Goal: Task Accomplishment & Management: Manage account settings

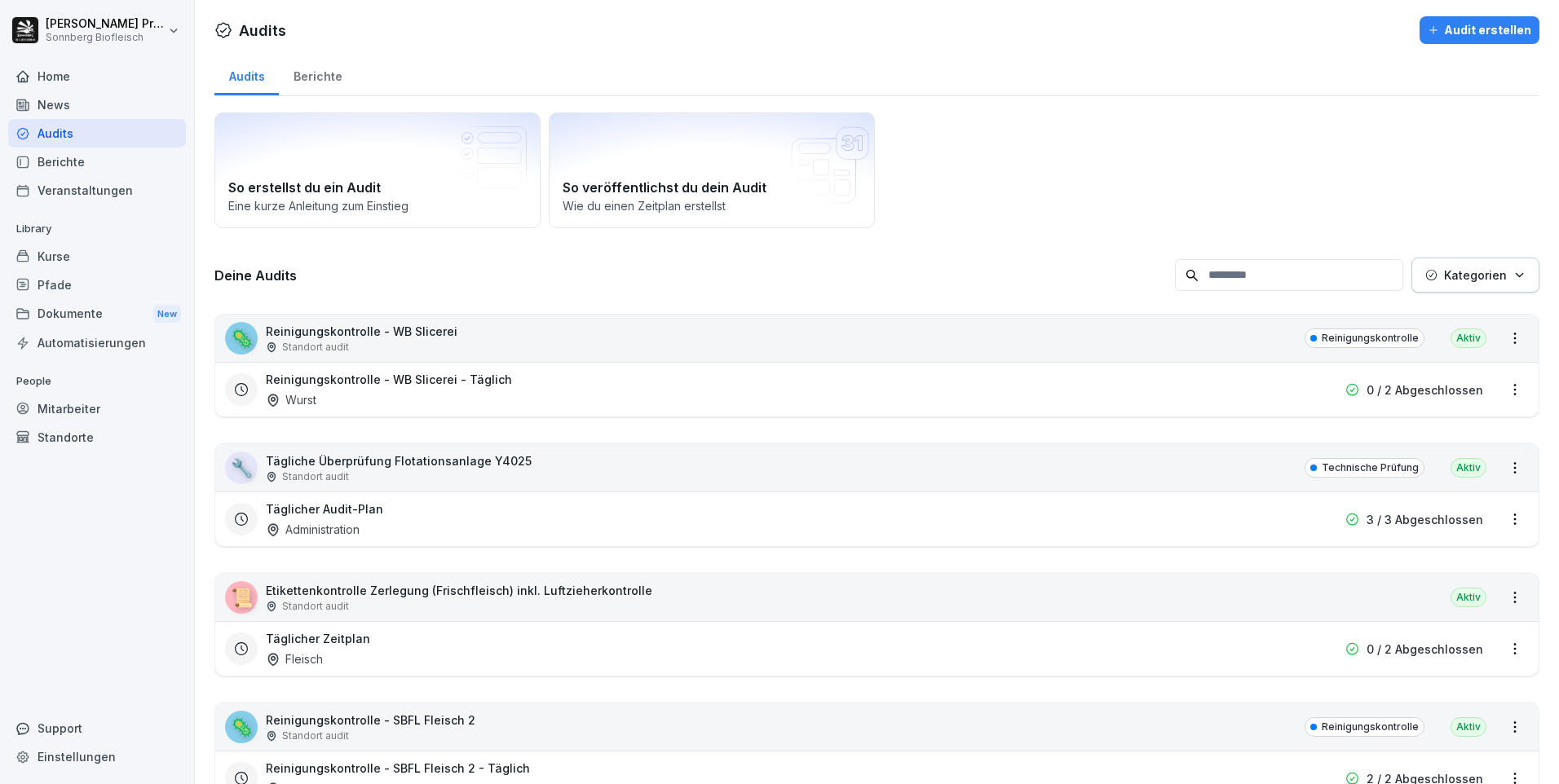
click at [102, 74] on div "Home" at bounding box center [97, 76] width 178 height 29
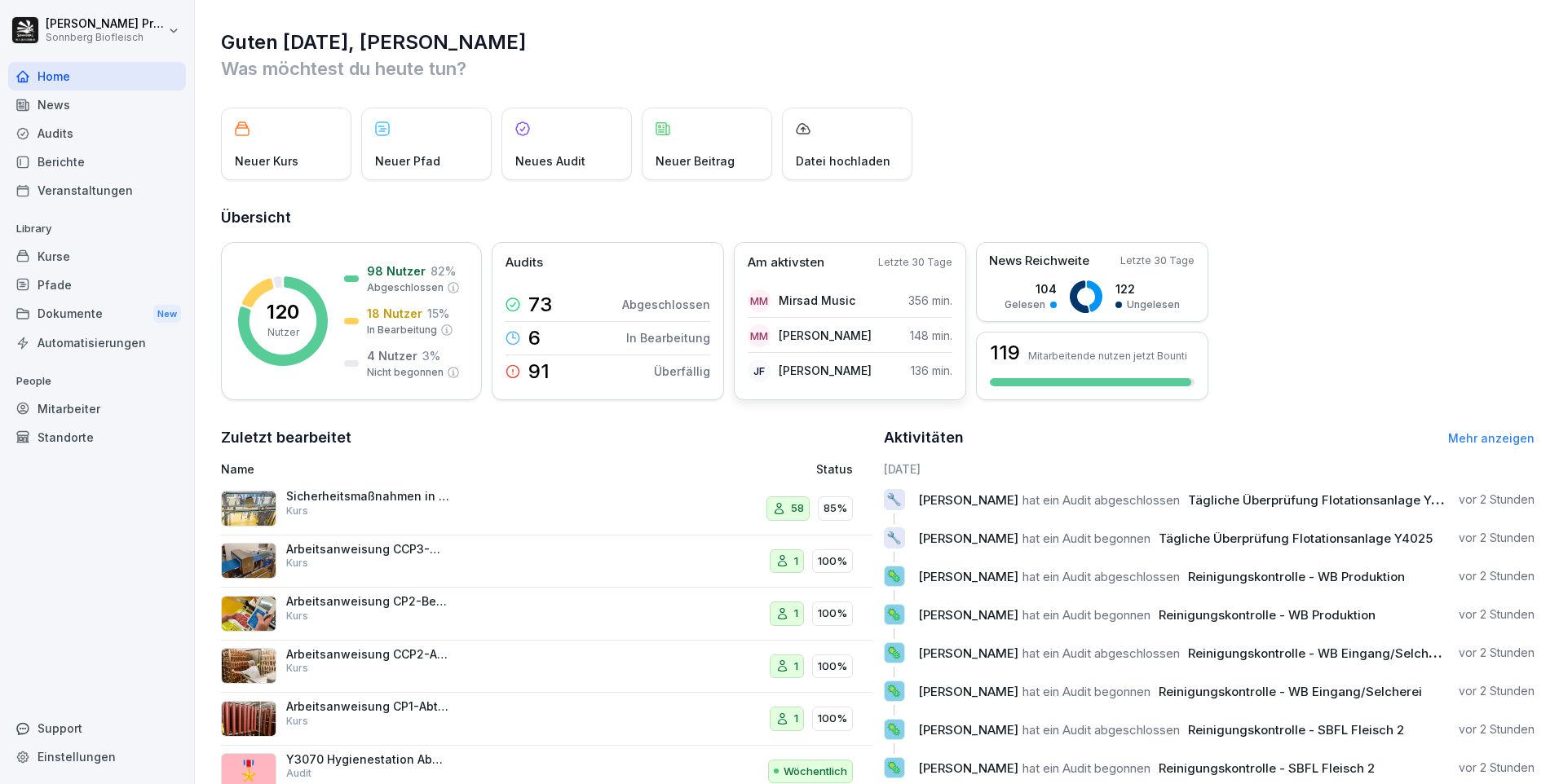
scroll to position [56, 0]
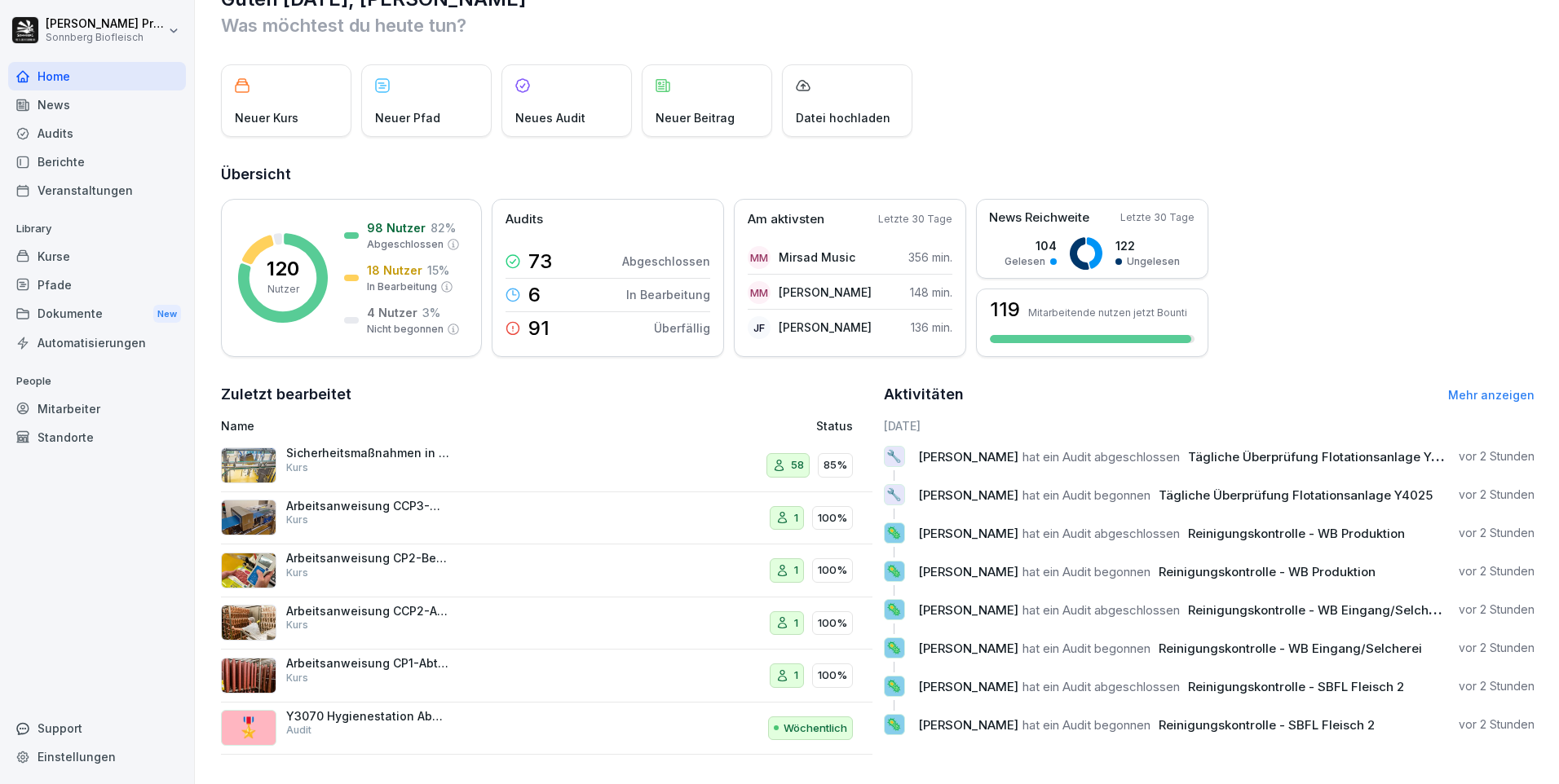
click at [402, 445] on p "Sicherheitsmaßnahmen in der Schlachtung und Zerlegung" at bounding box center [368, 452] width 163 height 14
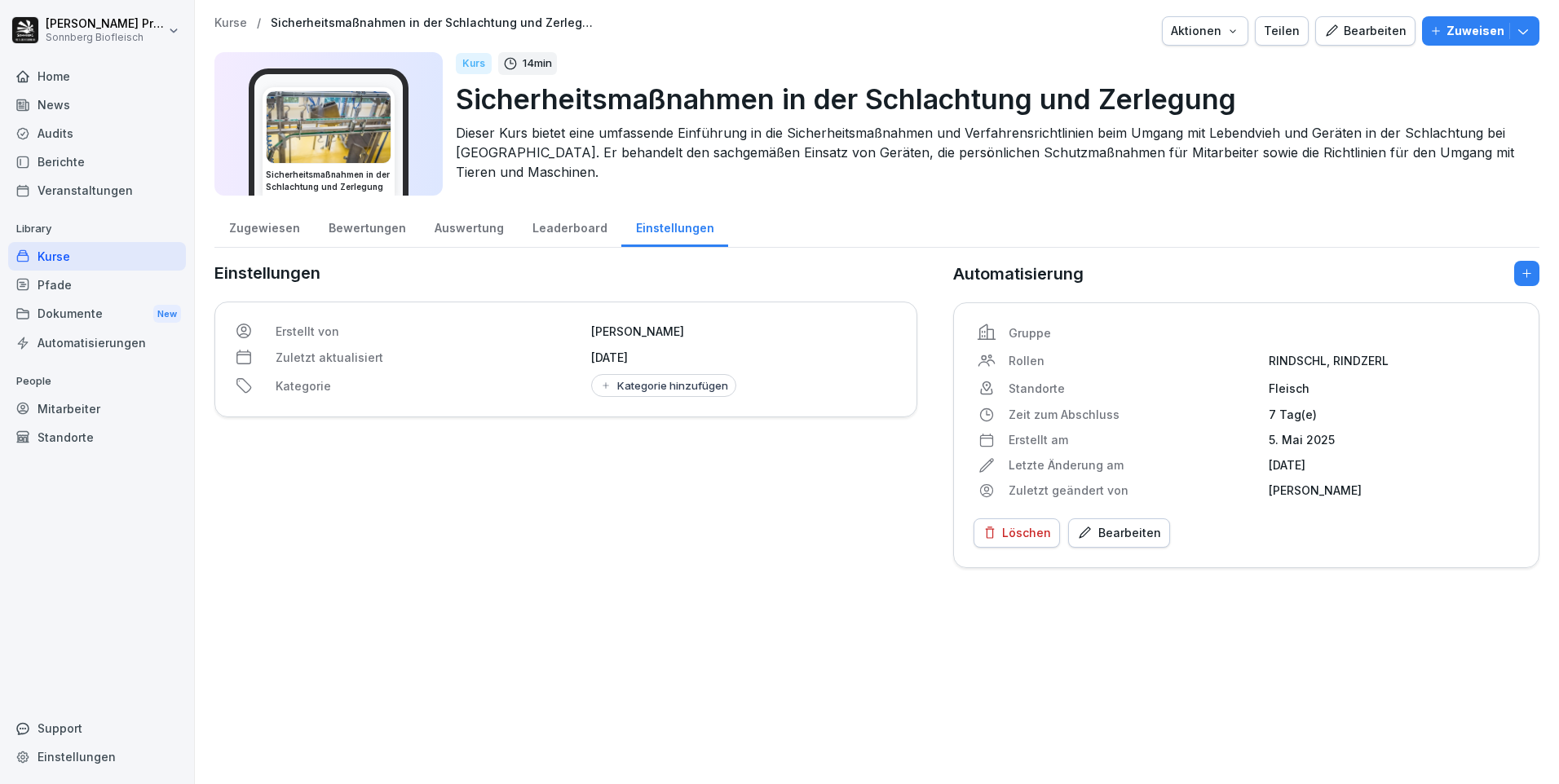
click at [474, 231] on div "Auswertung" at bounding box center [468, 226] width 98 height 41
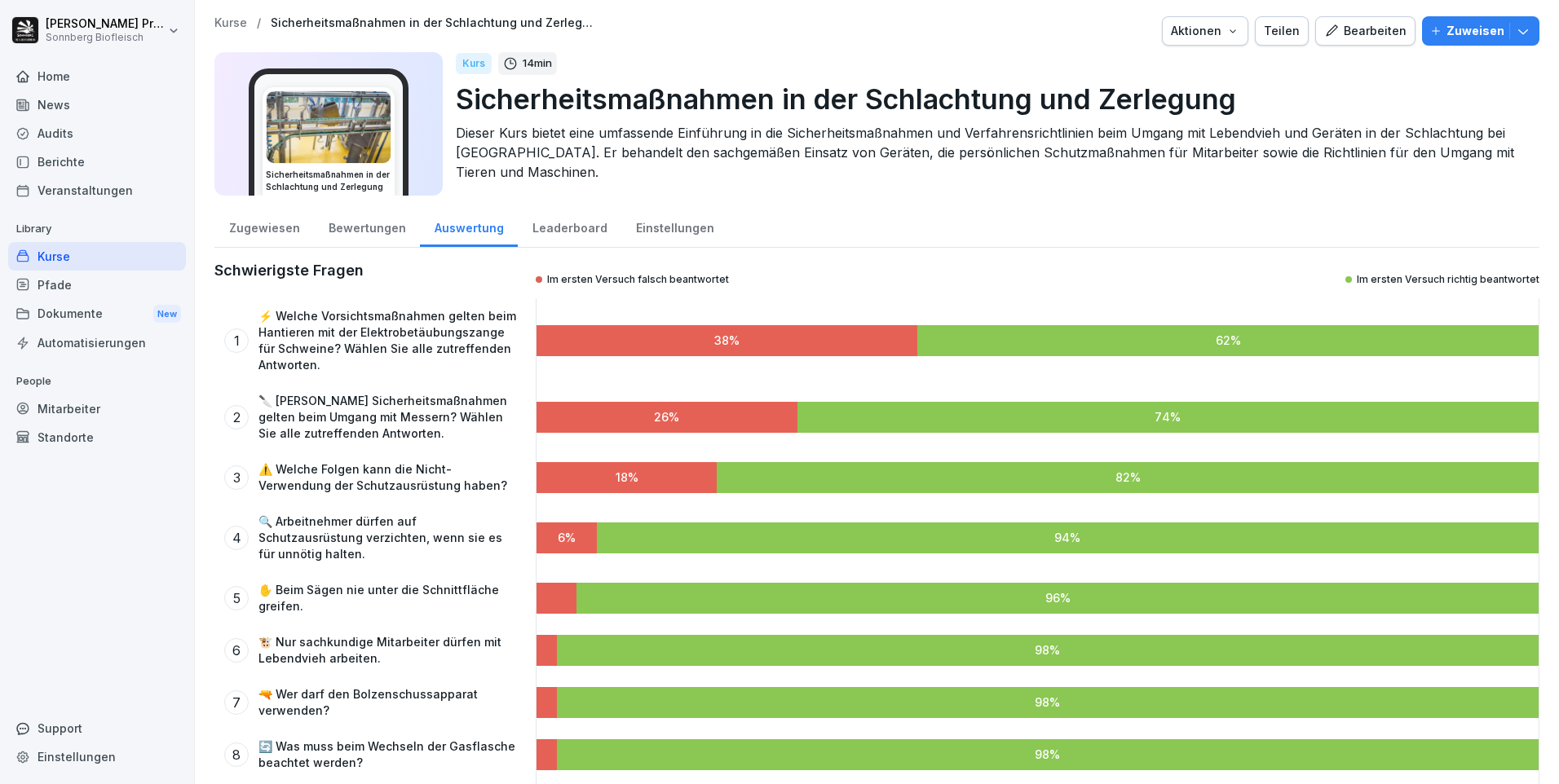
click at [236, 20] on p "Kurse" at bounding box center [230, 22] width 32 height 13
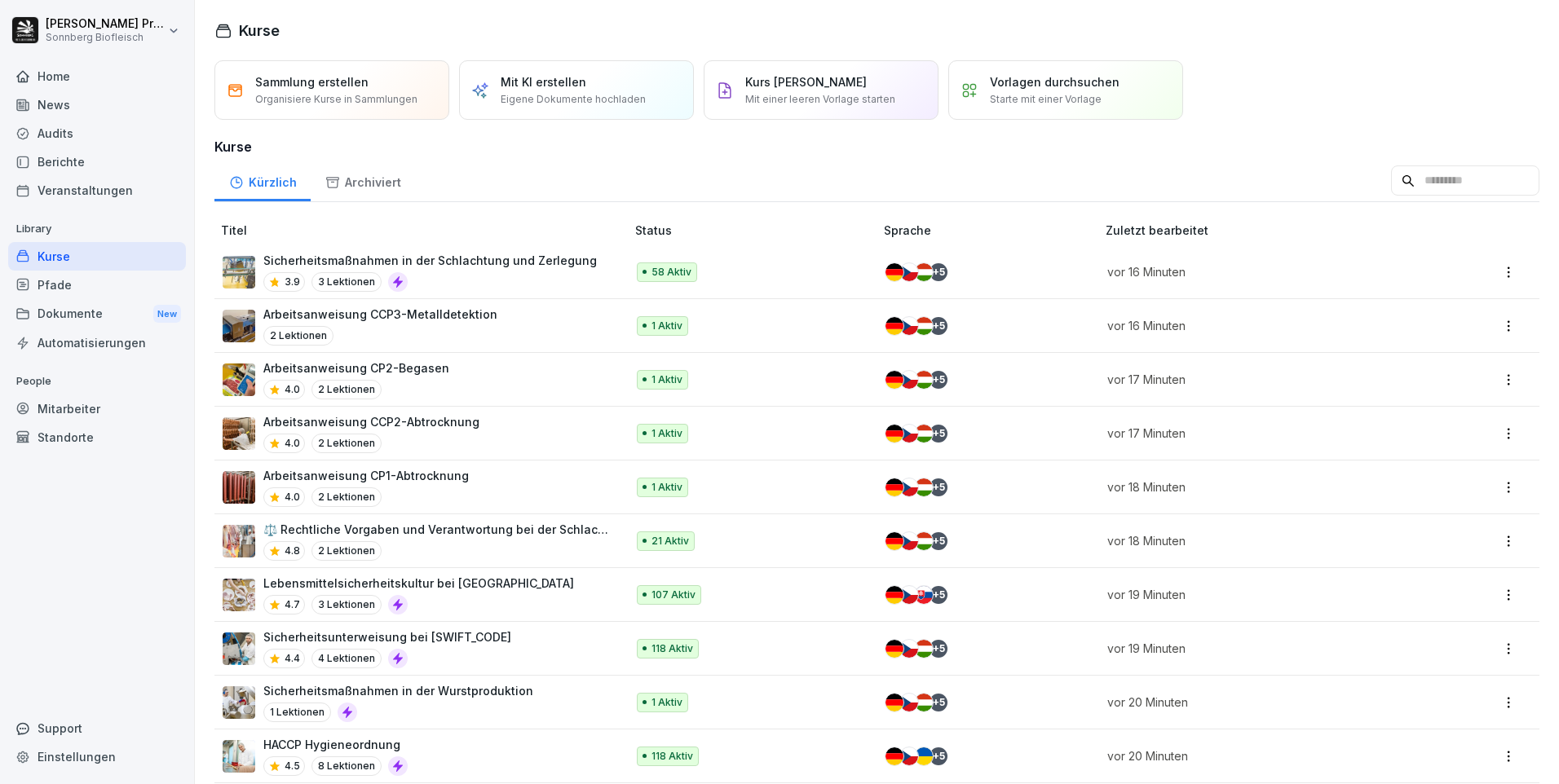
click at [1420, 185] on input at bounding box center [1464, 181] width 148 height 31
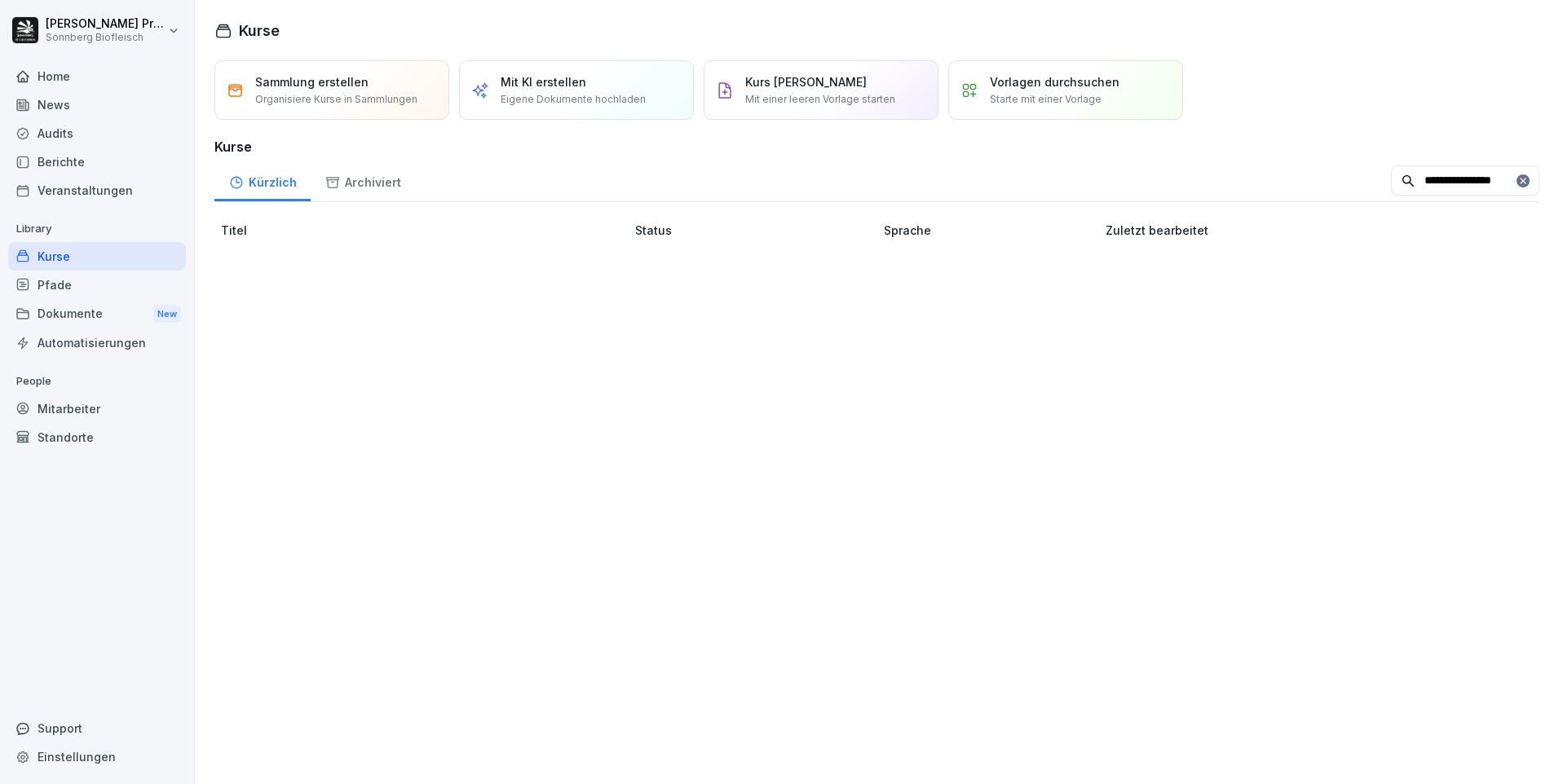
click at [1465, 178] on input "**********" at bounding box center [1464, 181] width 148 height 31
type input "*"
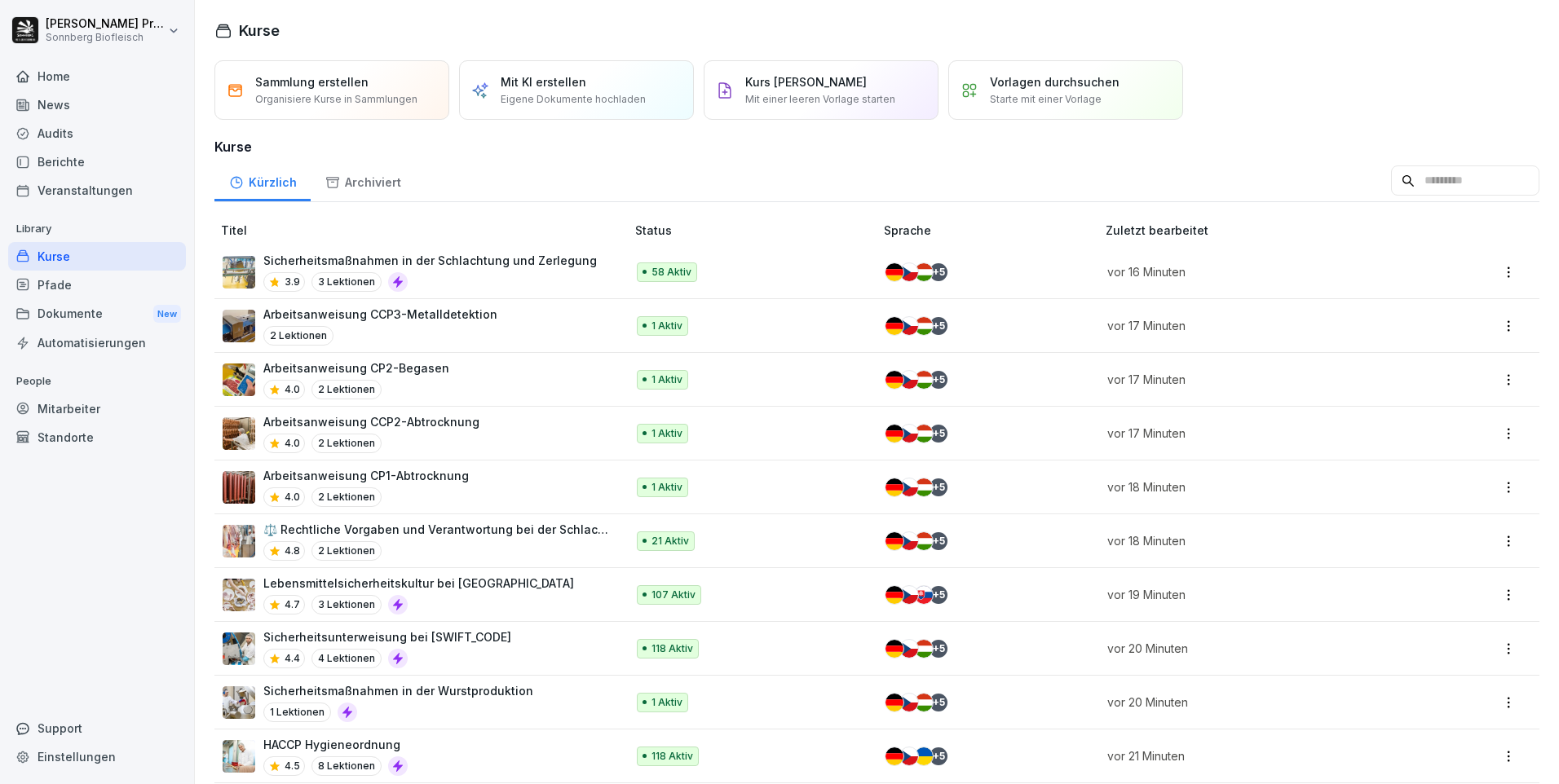
click at [131, 248] on div "Kurse" at bounding box center [97, 256] width 178 height 29
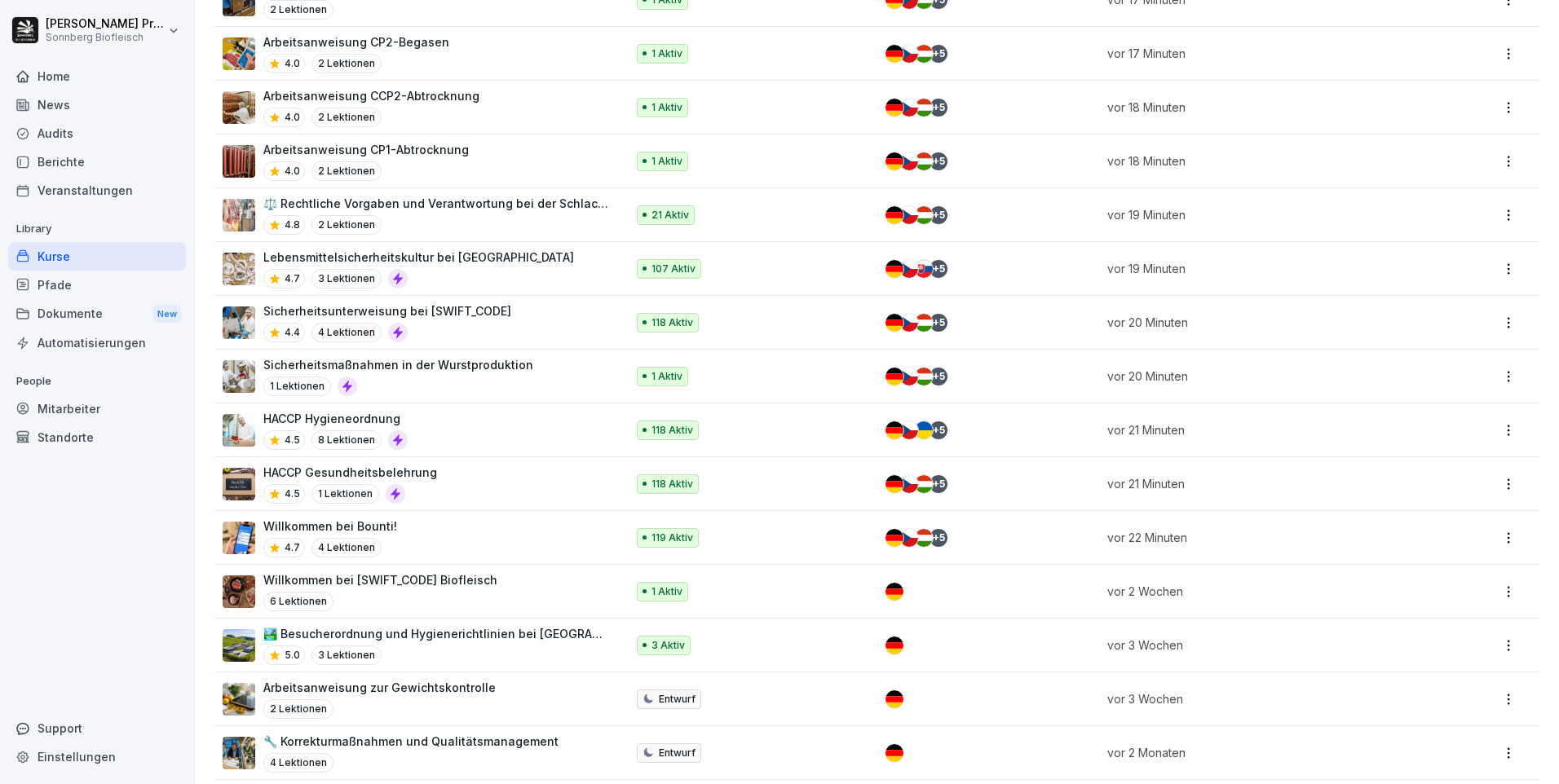
click at [562, 312] on div "Sicherheitsunterweisung bei [SWIFT_CODE] 4.4 4 Lektionen" at bounding box center [415, 322] width 386 height 40
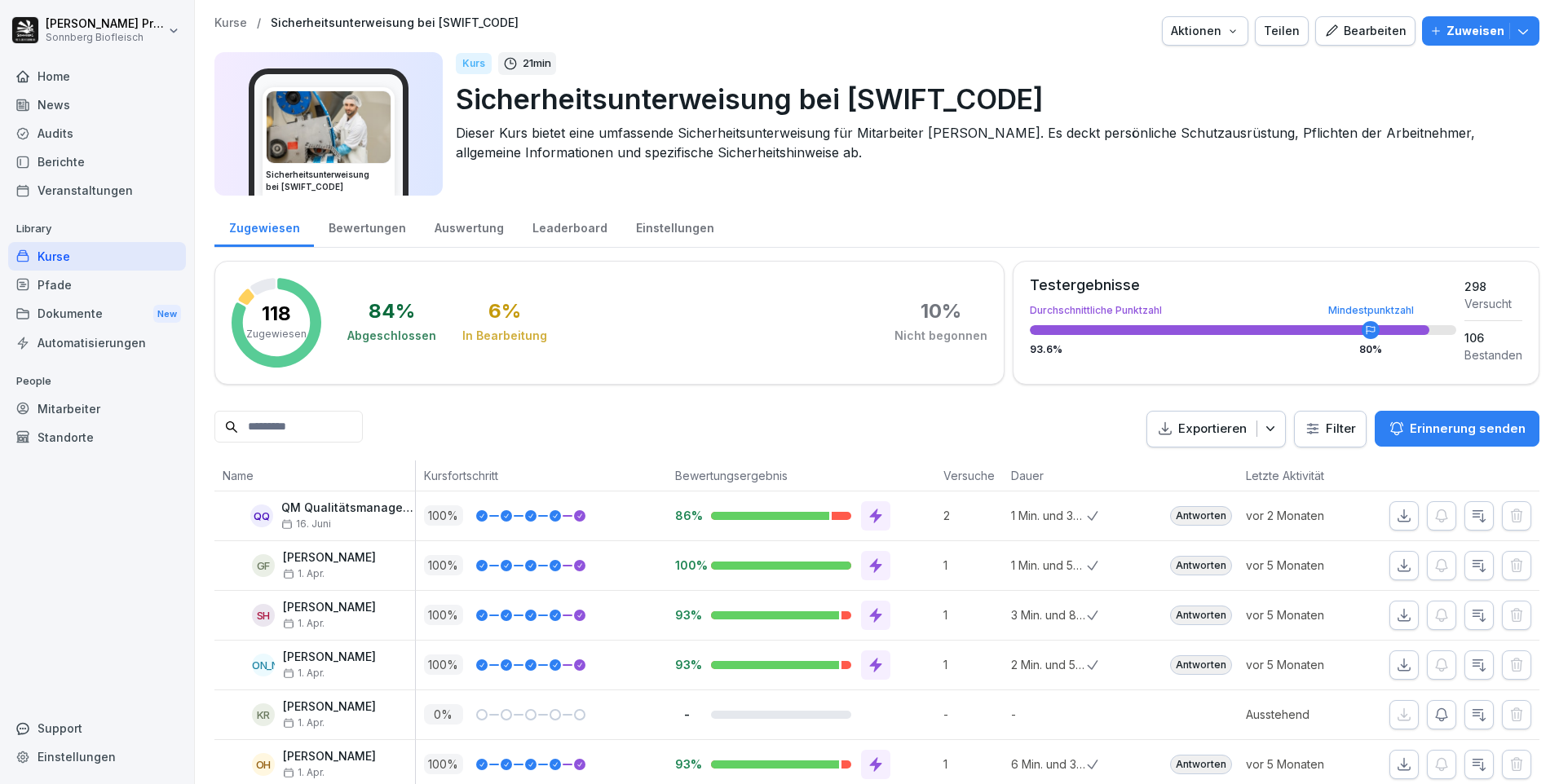
click at [1262, 426] on icon "button" at bounding box center [1270, 428] width 16 height 16
click at [1232, 466] on p "Als Excel Datei exportieren" at bounding box center [1195, 467] width 146 height 14
click at [380, 233] on div "Bewertungen" at bounding box center [367, 226] width 106 height 41
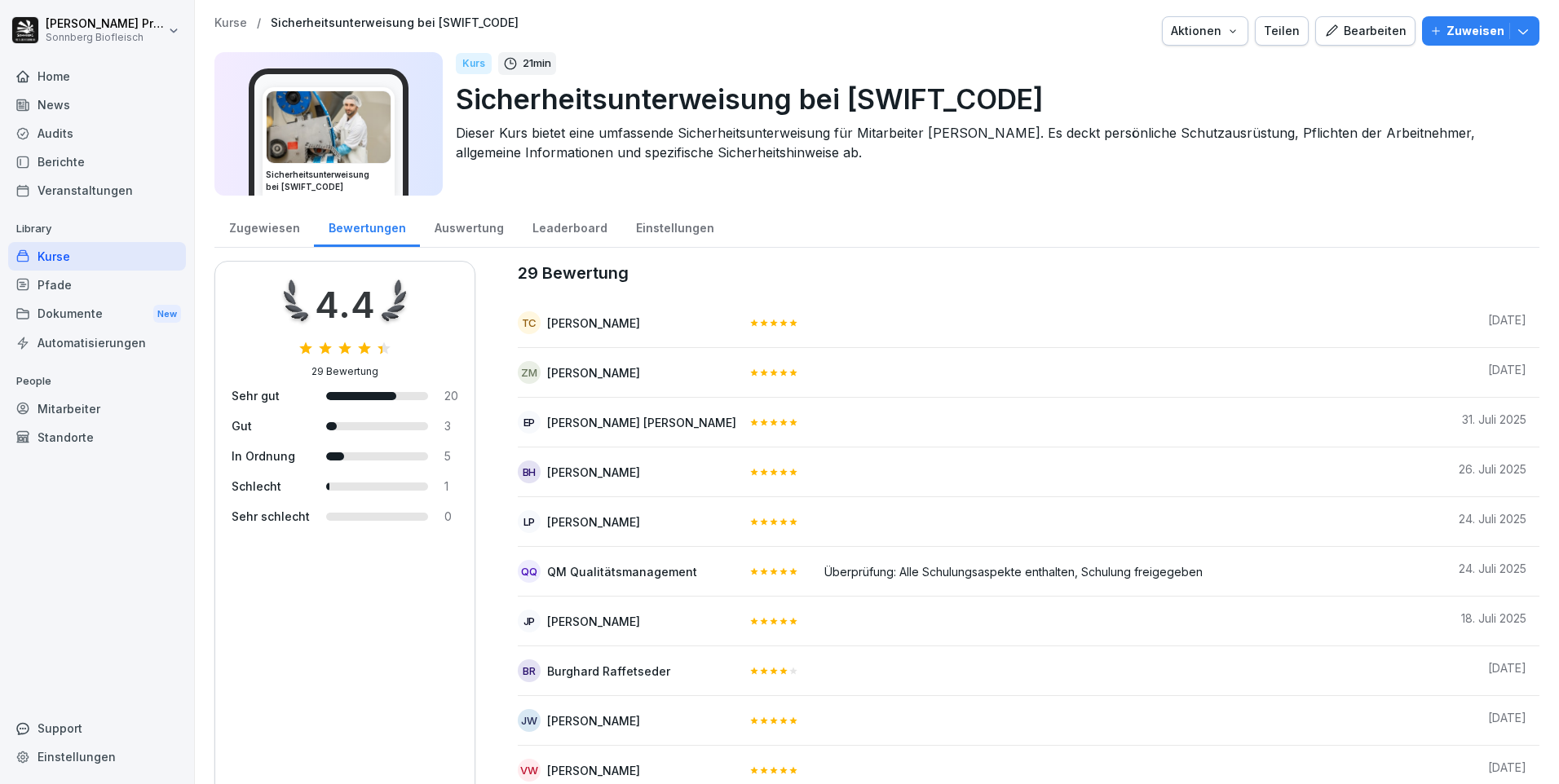
click at [356, 228] on div "Bewertungen" at bounding box center [367, 226] width 106 height 41
click at [477, 229] on div "Auswertung" at bounding box center [468, 226] width 98 height 41
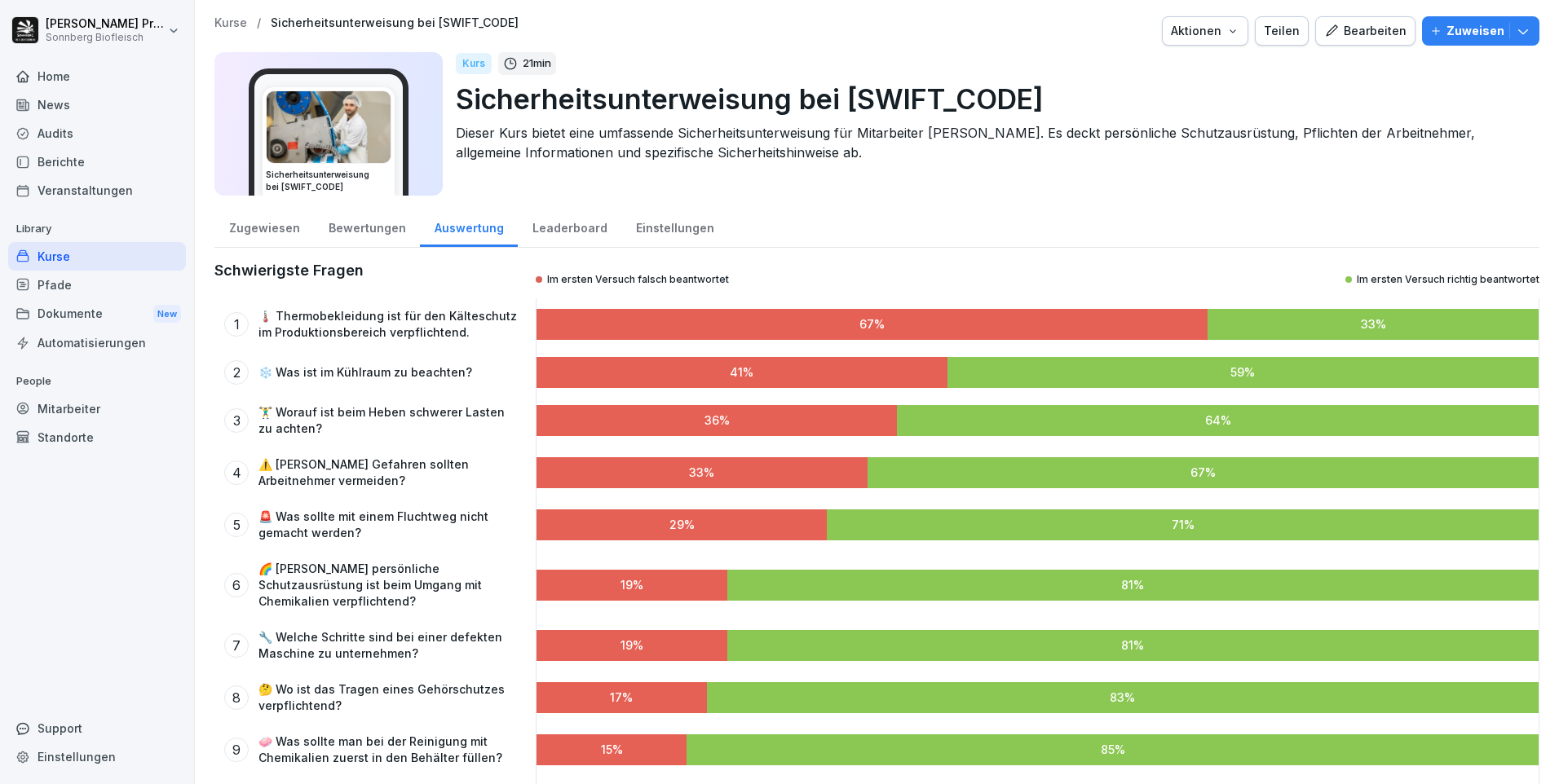
click at [569, 229] on div "Leaderboard" at bounding box center [568, 226] width 103 height 41
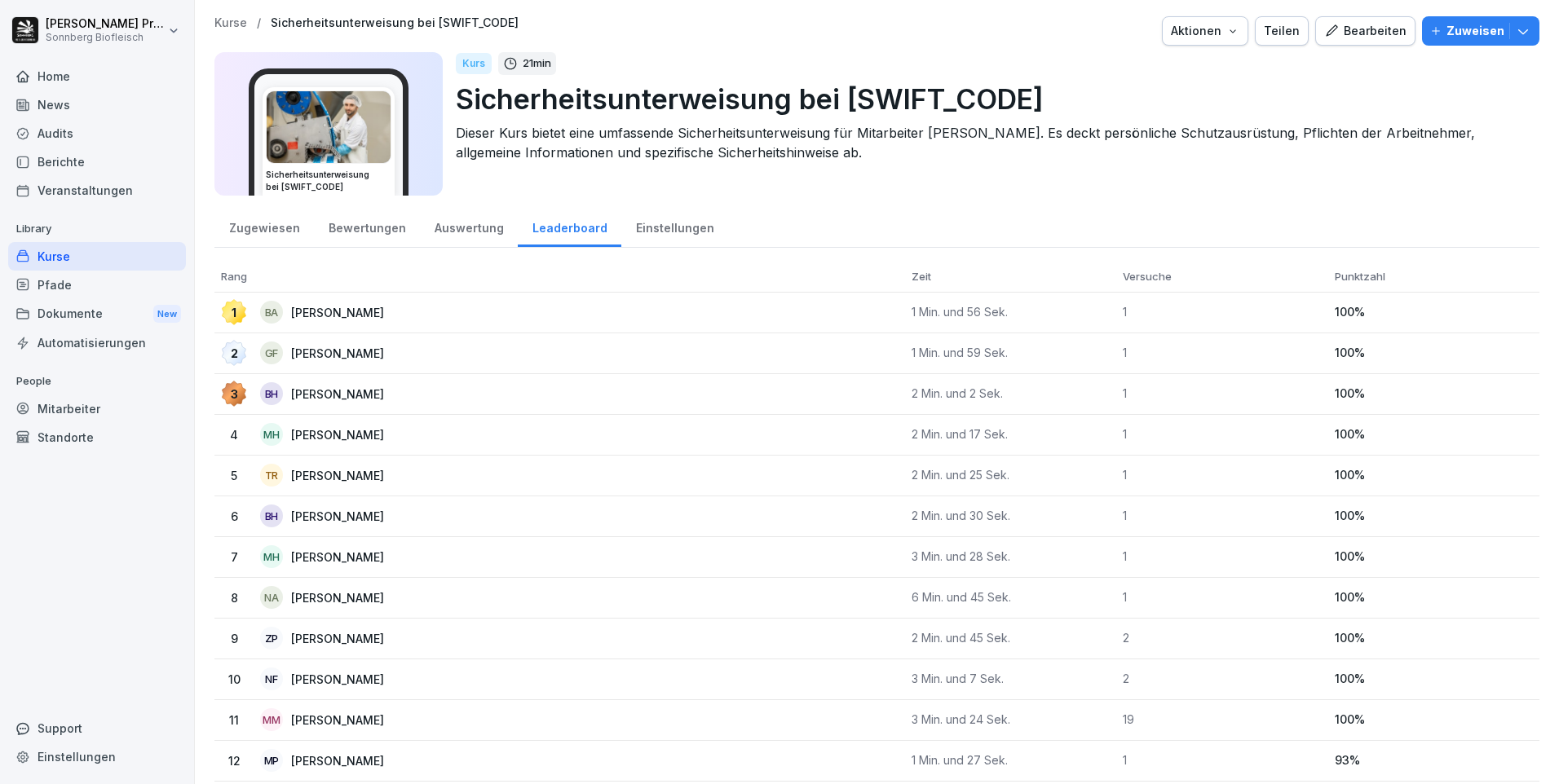
click at [266, 229] on div "Zugewiesen" at bounding box center [264, 226] width 100 height 41
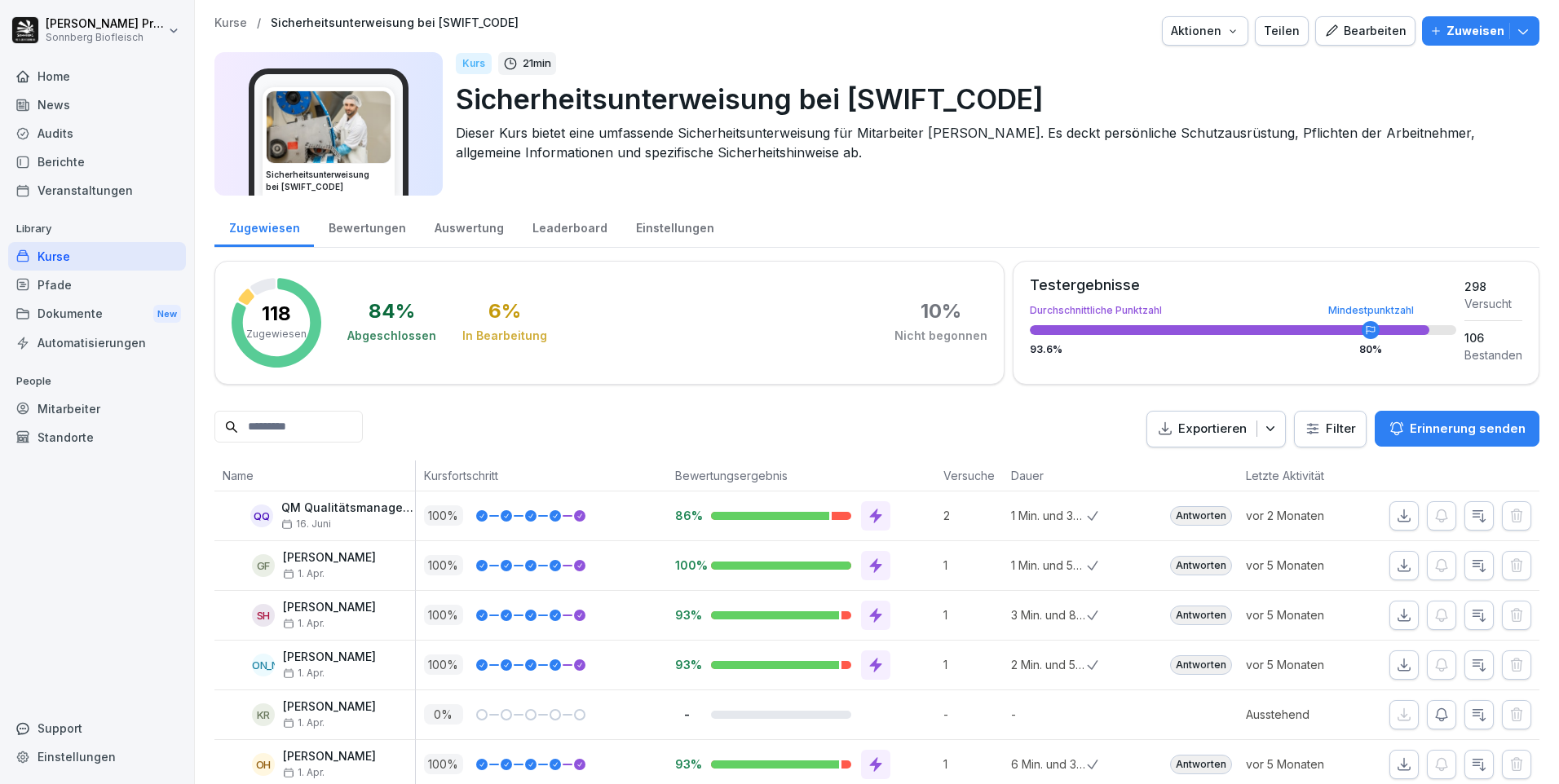
click at [568, 229] on div "Leaderboard" at bounding box center [568, 226] width 103 height 41
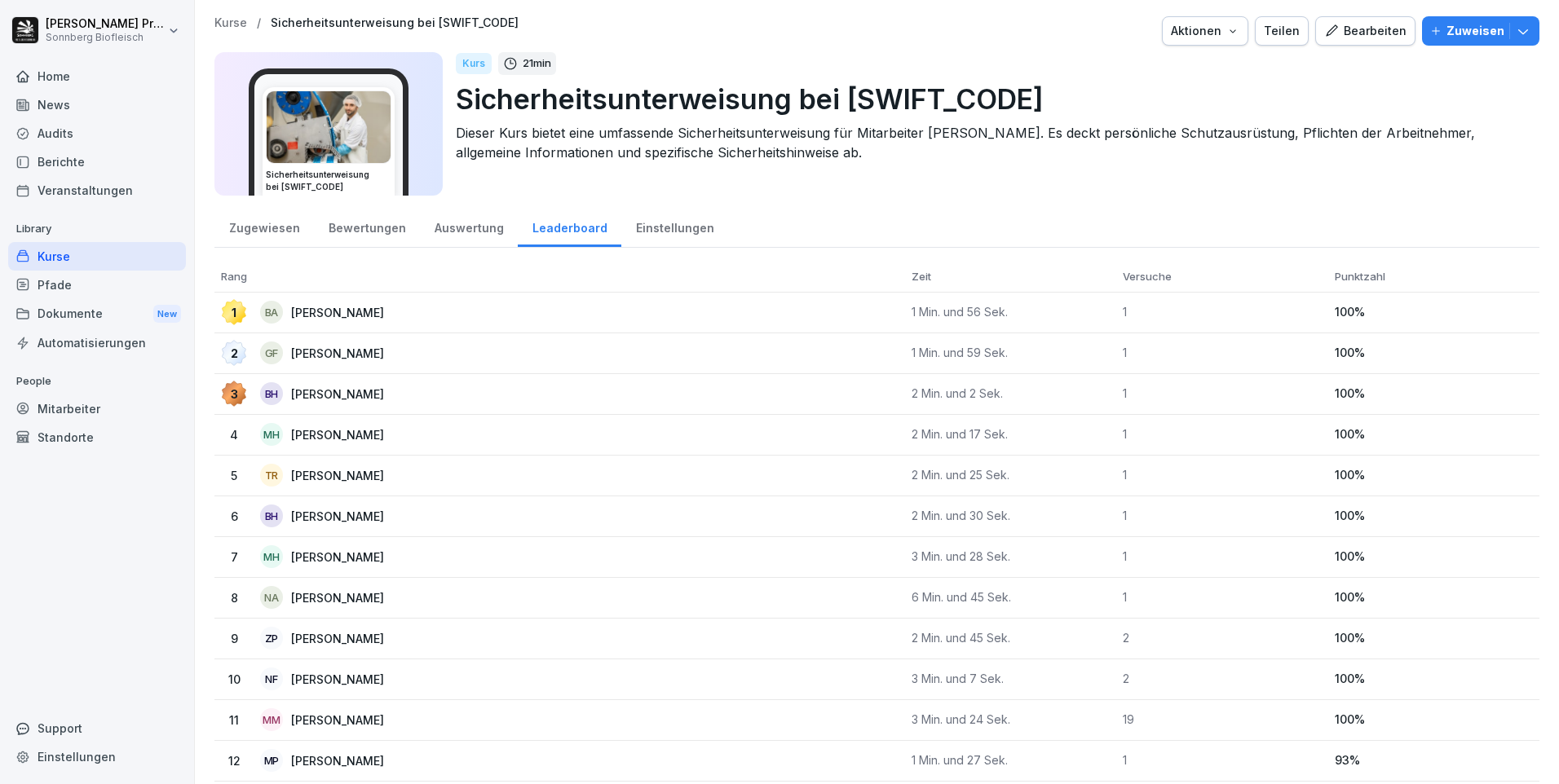
click at [283, 229] on div "Zugewiesen" at bounding box center [264, 226] width 100 height 41
click at [456, 231] on div "Auswertung" at bounding box center [468, 226] width 98 height 41
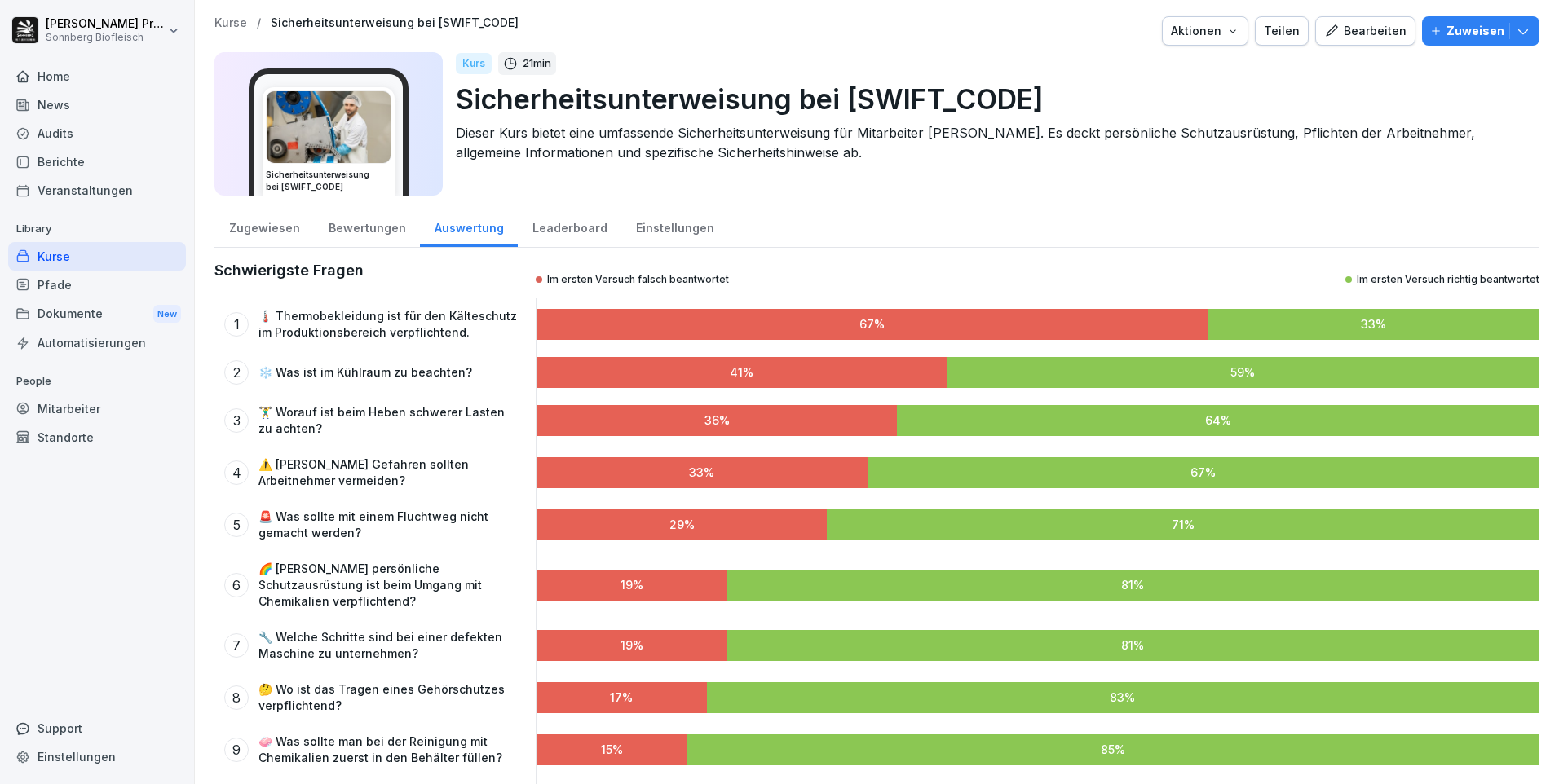
click at [364, 229] on div "Bewertungen" at bounding box center [367, 226] width 106 height 41
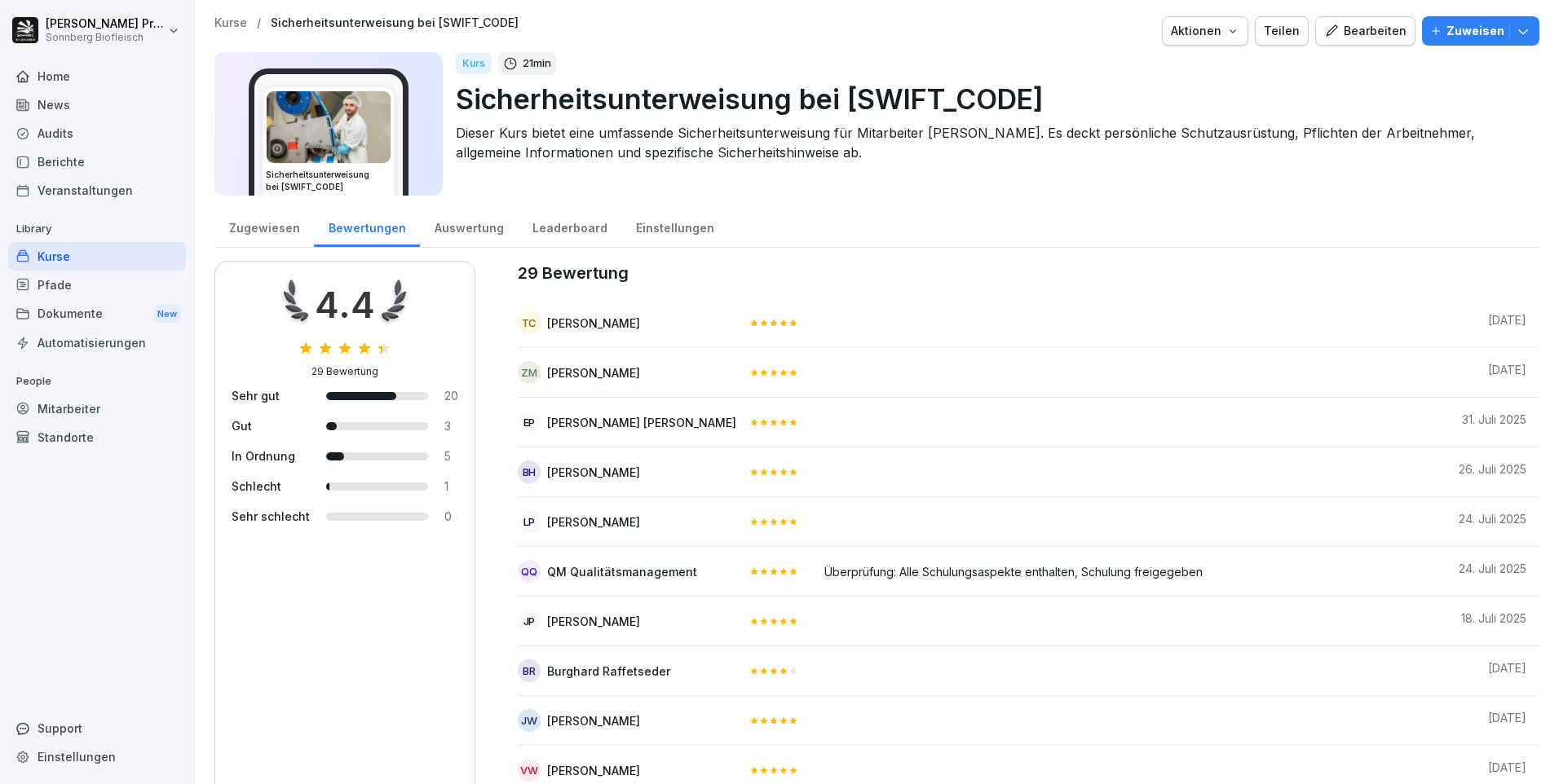
click at [284, 231] on div "Zugewiesen" at bounding box center [264, 226] width 100 height 41
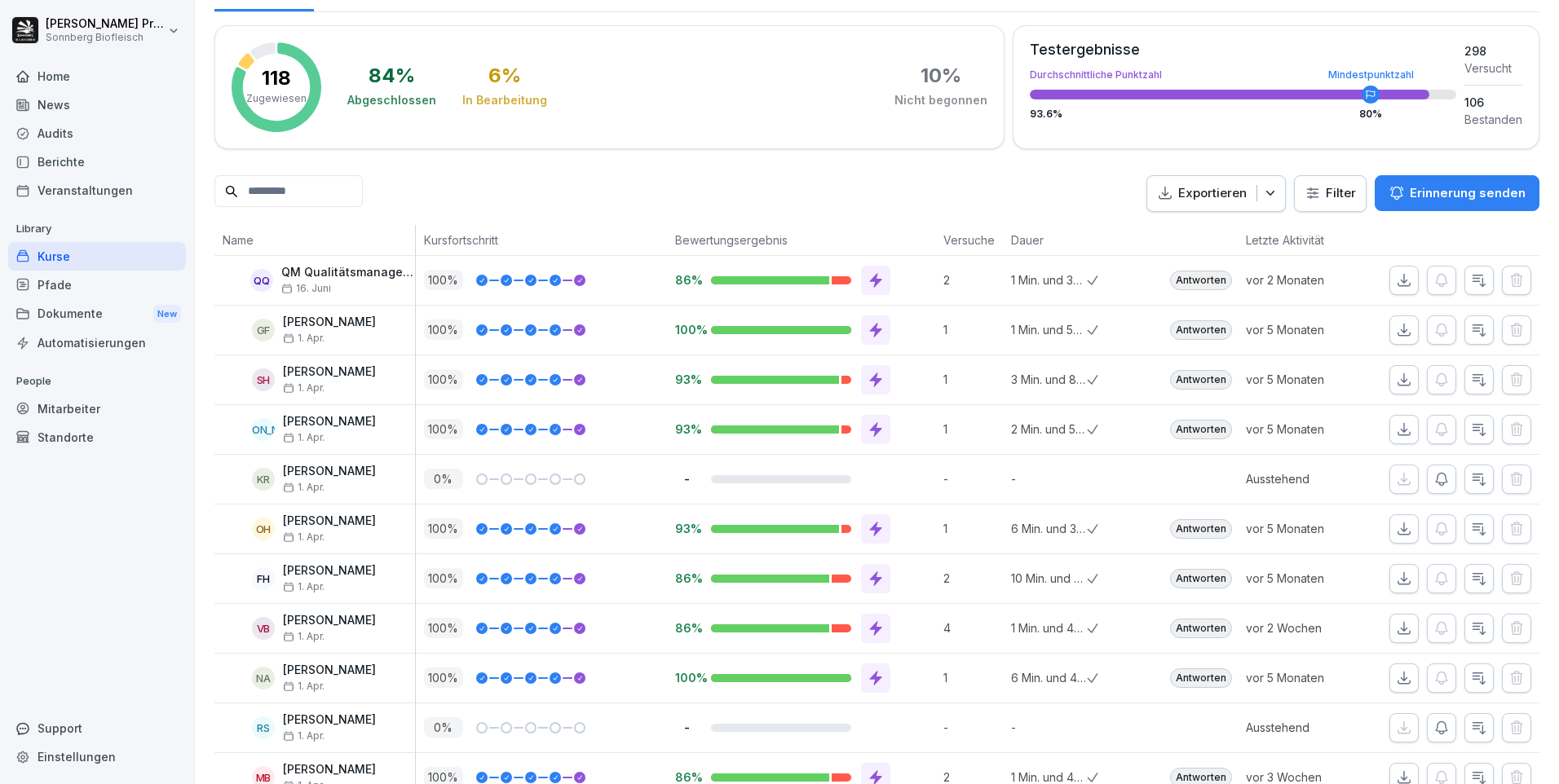
scroll to position [317, 0]
